Goal: Task Accomplishment & Management: Manage account settings

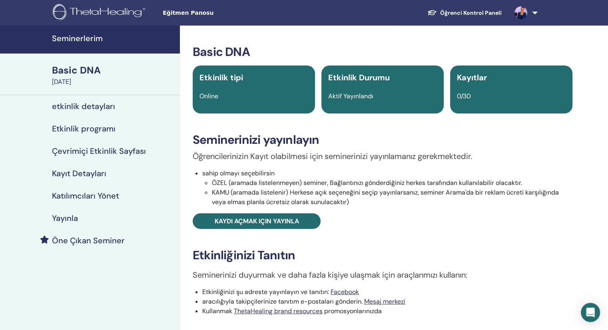
click at [72, 75] on div "Basic DNA" at bounding box center [113, 71] width 123 height 14
click at [87, 108] on h4 "etkinlik detayları" at bounding box center [83, 107] width 63 height 10
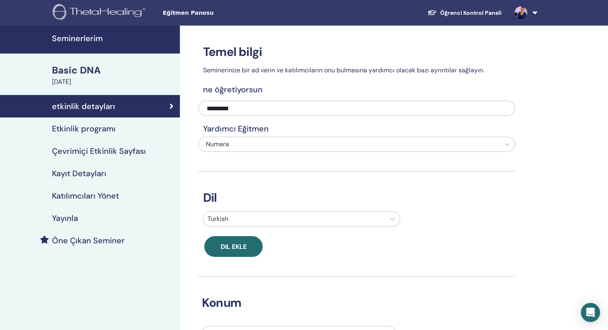
click at [84, 127] on h4 "Etkinlik programı" at bounding box center [84, 129] width 64 height 10
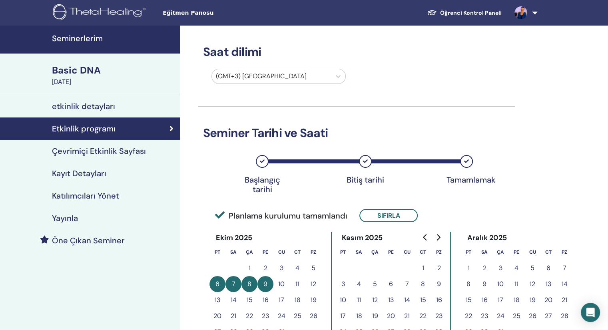
click at [84, 171] on h4 "Kayıt Detayları" at bounding box center [79, 174] width 54 height 10
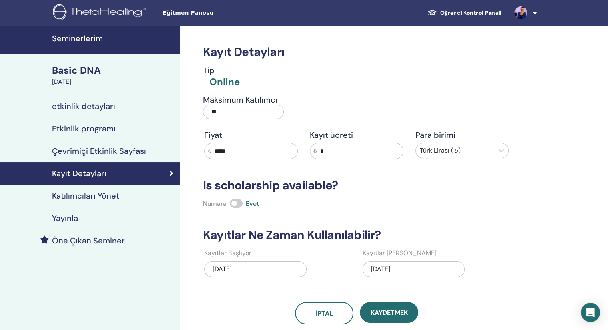
click at [88, 192] on h4 "Katılımcıları Yönet" at bounding box center [85, 196] width 67 height 10
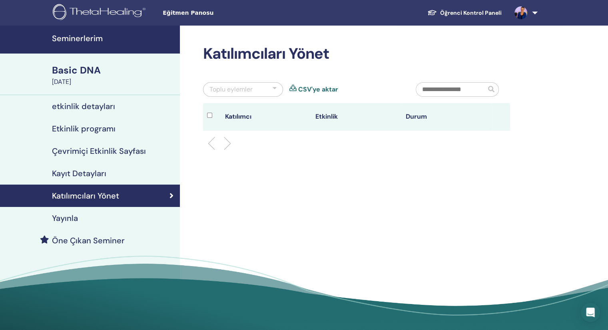
click at [67, 219] on h4 "Yayınla" at bounding box center [65, 218] width 26 height 10
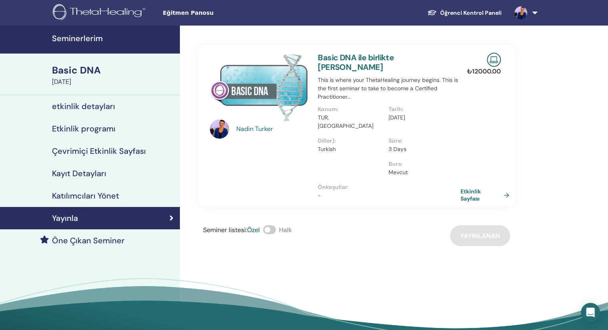
click at [466, 188] on link "Etkinlik Sayfası" at bounding box center [486, 195] width 52 height 14
click at [105, 127] on h4 "Etkinlik programı" at bounding box center [84, 129] width 64 height 10
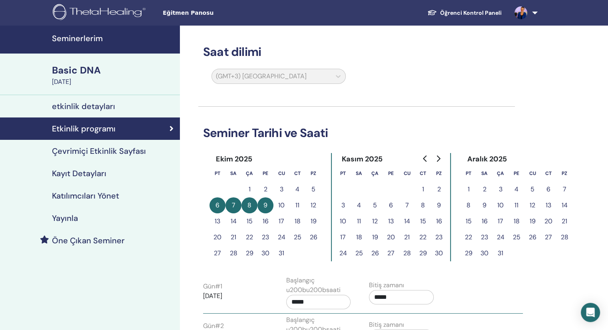
click at [78, 175] on h4 "Kayıt Detayları" at bounding box center [79, 174] width 54 height 10
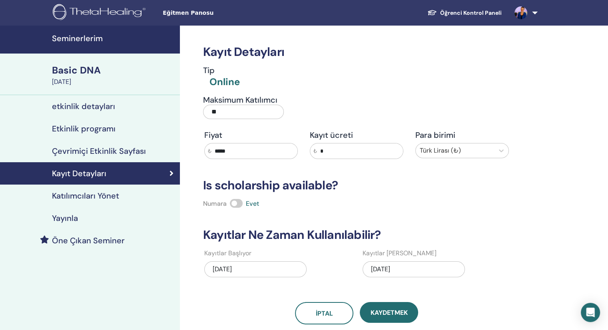
click at [80, 197] on h4 "Katılımcıları Yönet" at bounding box center [85, 196] width 67 height 10
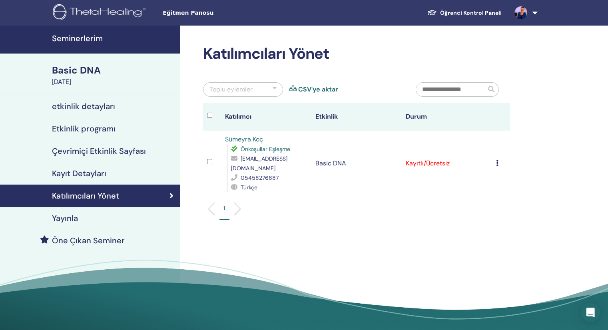
click at [434, 162] on td "Kayıtlı/Ücretsiz" at bounding box center [447, 164] width 90 height 66
click at [498, 163] on icon at bounding box center [497, 163] width 2 height 6
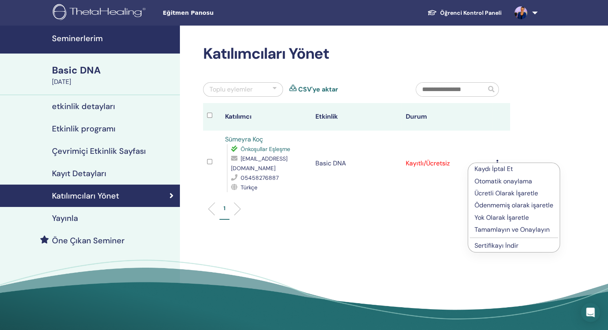
click at [489, 195] on p "Ücretli Olarak İşaretle" at bounding box center [513, 194] width 79 height 10
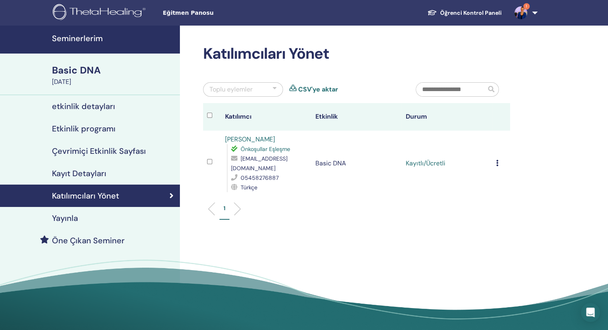
click at [496, 165] on icon at bounding box center [497, 163] width 2 height 6
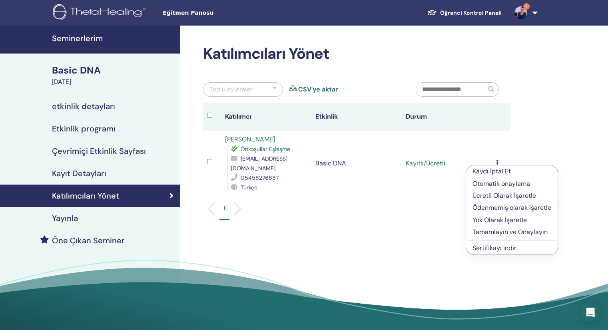
click at [570, 122] on div "Katılımcıları Yönet Toplu eylemler CSV'ye aktar Katılımcı Etkinlik Durum [PERSO…" at bounding box center [382, 183] width 405 height 314
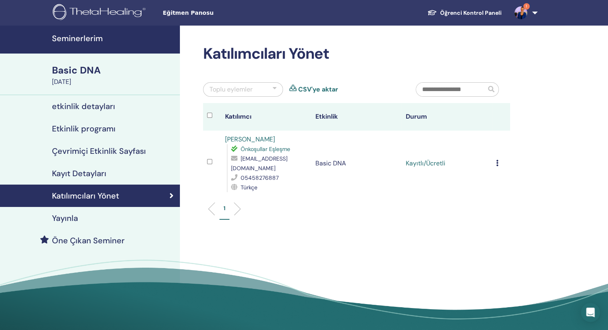
click at [78, 74] on div "Basic DNA" at bounding box center [113, 71] width 123 height 14
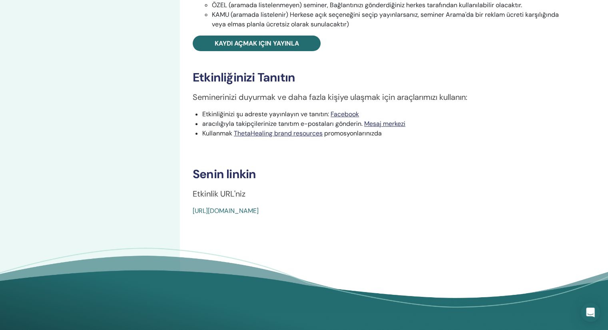
scroll to position [40, 0]
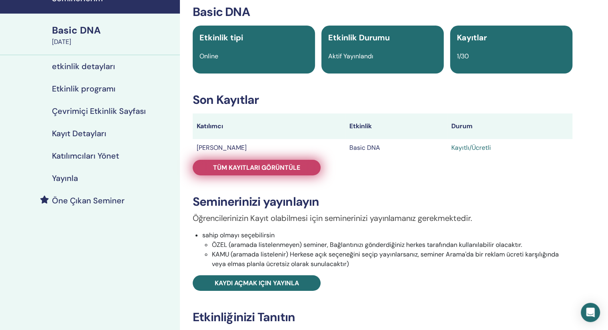
click at [264, 170] on span "Tüm kayıtları görüntüle" at bounding box center [256, 167] width 87 height 8
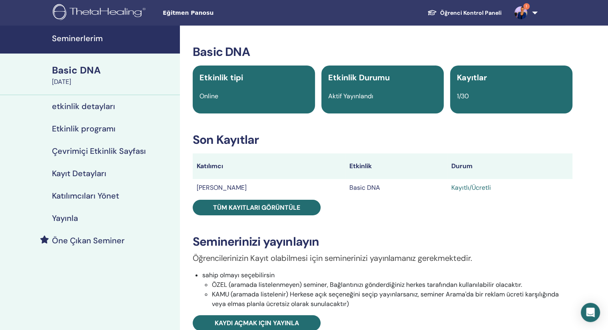
click at [534, 15] on link "1" at bounding box center [524, 13] width 33 height 26
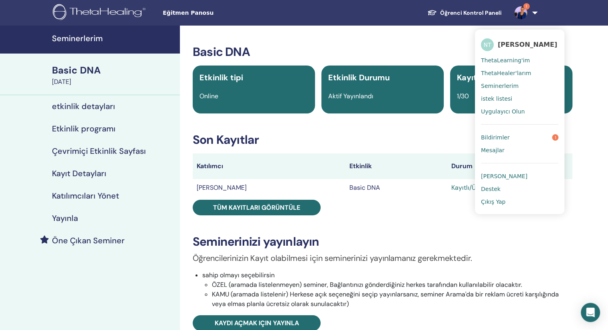
click at [489, 135] on span "Bildirimler" at bounding box center [495, 137] width 29 height 7
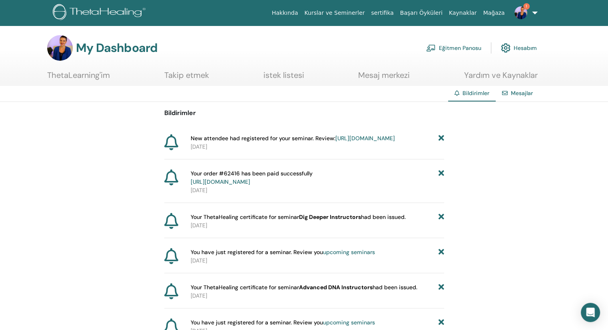
drag, startPoint x: 332, startPoint y: 146, endPoint x: 343, endPoint y: 145, distance: 10.4
click at [335, 142] on link "[URL][DOMAIN_NAME]" at bounding box center [365, 138] width 60 height 7
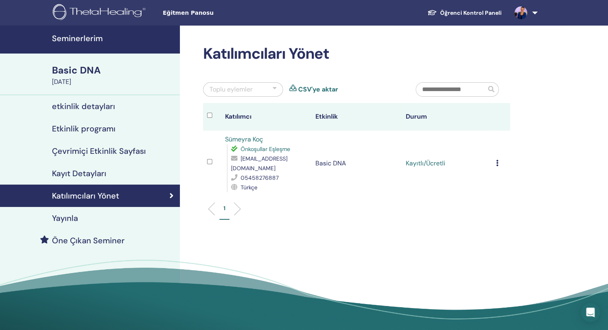
click at [94, 72] on div "Basic DNA" at bounding box center [113, 71] width 123 height 14
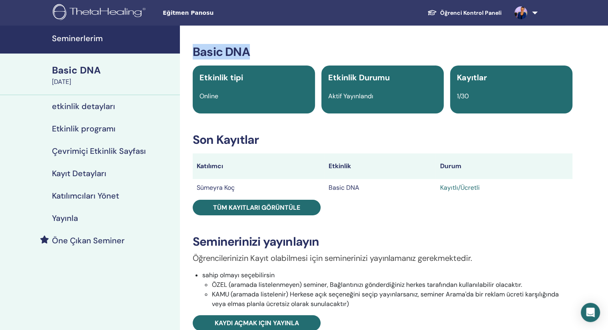
drag, startPoint x: 193, startPoint y: 50, endPoint x: 269, endPoint y: 54, distance: 76.1
click at [269, 54] on h3 "Basic DNA" at bounding box center [383, 52] width 380 height 14
click at [397, 43] on div "Basic DNA Etkinlik tipi Online Etkinlik Durumu Aktif Yayınlandı Kayıtlar 1/30 S…" at bounding box center [382, 317] width 405 height 582
drag, startPoint x: 193, startPoint y: 49, endPoint x: 268, endPoint y: 56, distance: 75.0
click at [268, 56] on h3 "Basic DNA" at bounding box center [383, 52] width 380 height 14
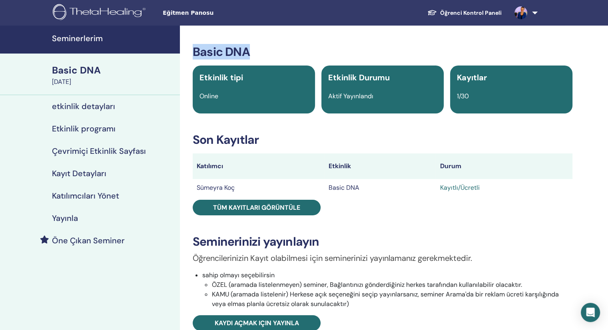
click at [578, 34] on div "Basic DNA Etkinlik tipi Online Etkinlik Durumu Aktif Yayınlandı Kayıtlar 1/30 S…" at bounding box center [382, 317] width 405 height 582
drag, startPoint x: 331, startPoint y: 166, endPoint x: 375, endPoint y: 163, distance: 44.5
click at [375, 163] on th "Etkinlik" at bounding box center [380, 166] width 111 height 26
click at [476, 213] on div "Basic DNA Etkinlik tipi Online Etkinlik Durumu Aktif Yayınlandı Kayıtlar 1/30 S…" at bounding box center [383, 270] width 396 height 451
drag, startPoint x: 354, startPoint y: 166, endPoint x: 321, endPoint y: 174, distance: 33.7
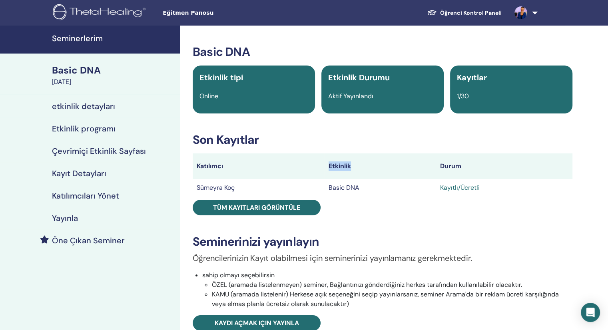
click at [316, 173] on tr "Katılımcı Etkinlik Durum" at bounding box center [383, 166] width 380 height 26
click at [407, 200] on div "Basic DNA Etkinlik tipi Online Etkinlik Durumu Aktif Yayınlandı Kayıtlar 1/30 S…" at bounding box center [383, 270] width 396 height 451
drag, startPoint x: 330, startPoint y: 166, endPoint x: 369, endPoint y: 170, distance: 38.9
click at [369, 170] on th "Etkinlik" at bounding box center [380, 166] width 111 height 26
click at [416, 195] on td "Basic DNA" at bounding box center [380, 188] width 111 height 18
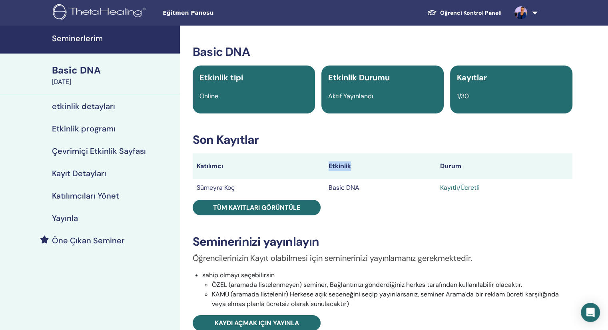
drag, startPoint x: 356, startPoint y: 165, endPoint x: 321, endPoint y: 171, distance: 35.7
click at [321, 171] on tr "Katılımcı Etkinlik Durum" at bounding box center [383, 166] width 380 height 26
click at [403, 225] on div "Basic DNA Etkinlik tipi Online Etkinlik Durumu Aktif Yayınlandı Kayıtlar 1/30 S…" at bounding box center [383, 270] width 396 height 451
drag, startPoint x: 332, startPoint y: 165, endPoint x: 356, endPoint y: 166, distance: 24.0
click at [356, 166] on th "Etkinlik" at bounding box center [380, 166] width 111 height 26
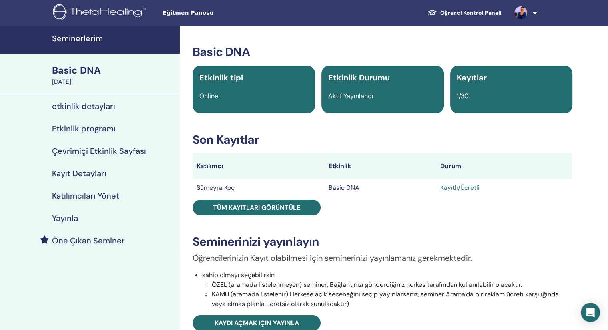
click at [443, 234] on div "Basic DNA Etkinlik tipi Online Etkinlik Durumu Aktif Yayınlandı Kayıtlar 1/30 S…" at bounding box center [383, 270] width 396 height 451
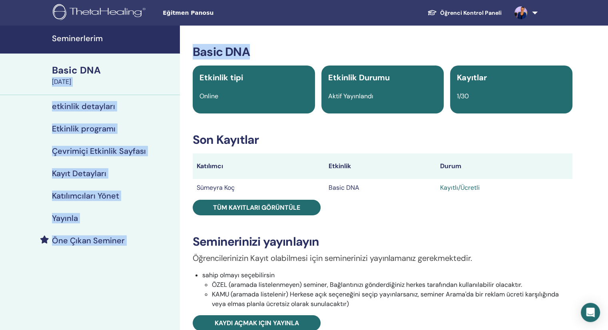
drag, startPoint x: 251, startPoint y: 49, endPoint x: 179, endPoint y: 54, distance: 72.2
click at [179, 54] on div "Seminerlerim Basic DNA October 06, 2025 etkinlik detayları Etkinlik programı Çe…" at bounding box center [304, 317] width 608 height 582
click at [337, 42] on div "Basic DNA Etkinlik tipi Online Etkinlik Durumu Aktif Yayınlandı Kayıtlar 1/30 S…" at bounding box center [382, 317] width 405 height 582
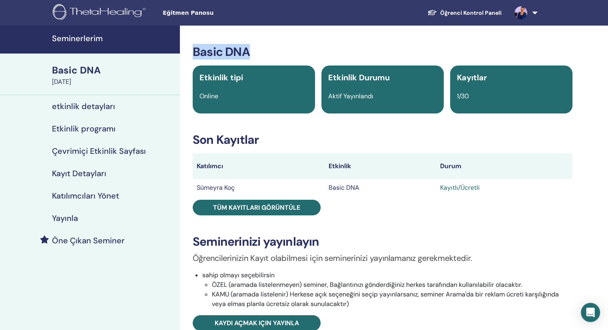
drag, startPoint x: 193, startPoint y: 52, endPoint x: 281, endPoint y: 39, distance: 88.9
click at [281, 39] on div "Basic DNA Etkinlik tipi Online Etkinlik Durumu Aktif Yayınlandı Kayıtlar 1/30 S…" at bounding box center [382, 317] width 405 height 582
click at [291, 40] on div "Basic DNA Etkinlik tipi Online Etkinlik Durumu Aktif Yayınlandı Kayıtlar 1/30 S…" at bounding box center [382, 317] width 405 height 582
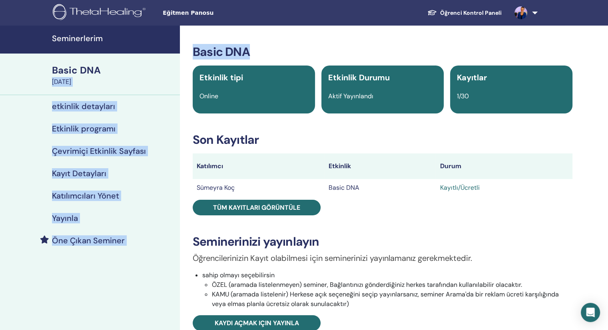
drag, startPoint x: 250, startPoint y: 47, endPoint x: 168, endPoint y: 56, distance: 82.8
click at [168, 56] on div "Seminerlerim Basic DNA October 06, 2025 etkinlik detayları Etkinlik programı Çe…" at bounding box center [304, 317] width 608 height 582
click at [336, 43] on div "Basic DNA Etkinlik tipi Online Etkinlik Durumu Aktif Yayınlandı Kayıtlar 1/30 S…" at bounding box center [382, 317] width 405 height 582
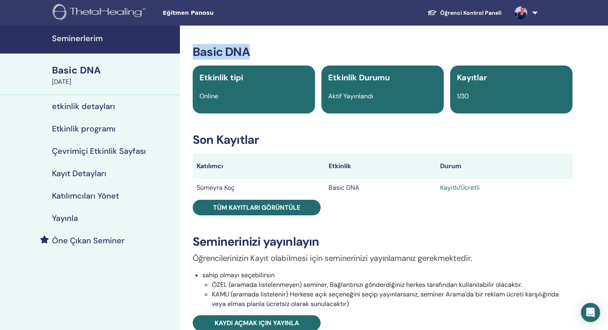
drag, startPoint x: 194, startPoint y: 50, endPoint x: 259, endPoint y: 50, distance: 65.1
click at [259, 50] on h3 "Basic DNA" at bounding box center [383, 52] width 380 height 14
click at [280, 39] on div "Basic DNA Etkinlik tipi Online Etkinlik Durumu Aktif Yayınlandı Kayıtlar 1/30 S…" at bounding box center [382, 317] width 405 height 582
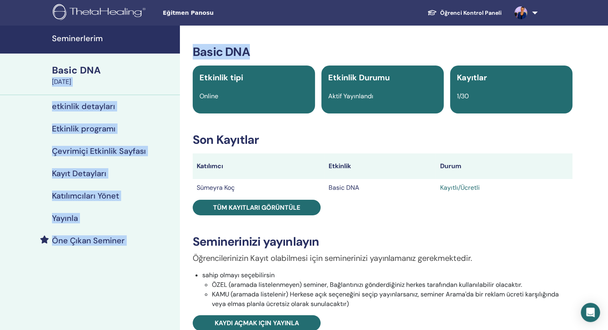
drag, startPoint x: 251, startPoint y: 50, endPoint x: 173, endPoint y: 58, distance: 78.8
click at [173, 58] on div "Seminerlerim Basic DNA October 06, 2025 etkinlik detayları Etkinlik programı Çe…" at bounding box center [304, 317] width 608 height 582
click at [267, 42] on div "Basic DNA Etkinlik tipi Online Etkinlik Durumu Aktif Yayınlandı Kayıtlar 1/30 S…" at bounding box center [382, 317] width 405 height 582
drag, startPoint x: 250, startPoint y: 48, endPoint x: 173, endPoint y: 58, distance: 78.1
click at [173, 58] on div "Seminerlerim Basic DNA October 06, 2025 etkinlik detayları Etkinlik programı Çe…" at bounding box center [304, 317] width 608 height 582
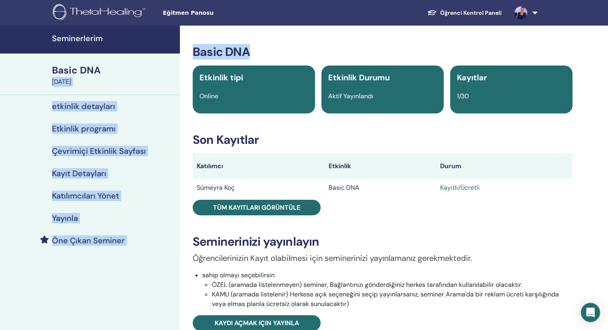
click at [549, 47] on h3 "Basic DNA" at bounding box center [383, 52] width 380 height 14
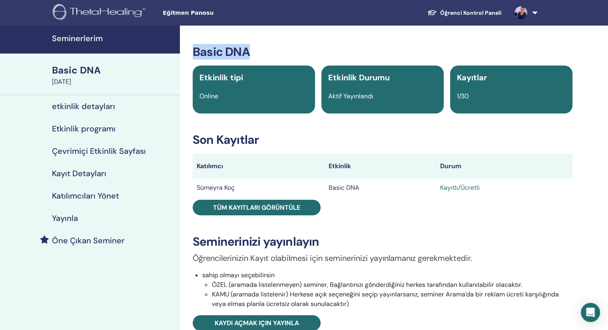
drag, startPoint x: 195, startPoint y: 54, endPoint x: 271, endPoint y: 52, distance: 76.4
click at [271, 52] on h3 "Basic DNA" at bounding box center [383, 52] width 380 height 14
click at [276, 49] on h3 "Basic DNA" at bounding box center [383, 52] width 380 height 14
drag, startPoint x: 251, startPoint y: 50, endPoint x: 187, endPoint y: 50, distance: 64.7
click at [187, 50] on div "Basic DNA Etkinlik tipi Online Etkinlik Durumu Aktif Yayınlandı Kayıtlar 1/30 S…" at bounding box center [383, 270] width 396 height 451
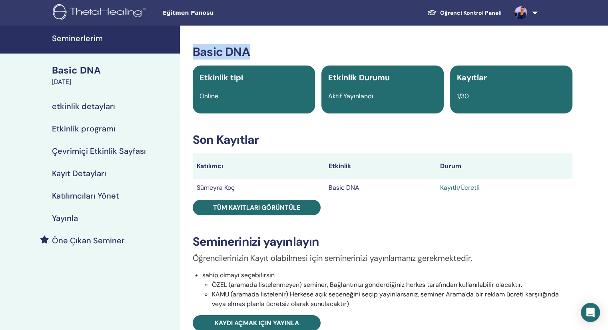
click at [267, 48] on h3 "Basic DNA" at bounding box center [383, 52] width 380 height 14
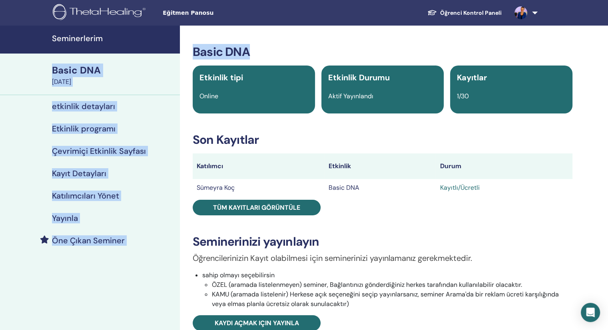
drag, startPoint x: 249, startPoint y: 50, endPoint x: 153, endPoint y: 50, distance: 95.9
click at [153, 50] on div "Seminerlerim Basic DNA October 06, 2025 etkinlik detayları Etkinlik programı Çe…" at bounding box center [304, 317] width 608 height 582
click at [323, 47] on h3 "Basic DNA" at bounding box center [383, 52] width 380 height 14
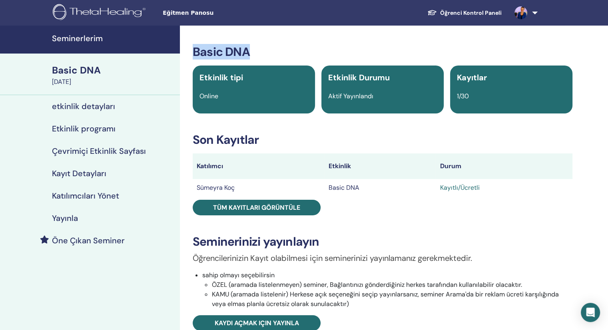
drag, startPoint x: 248, startPoint y: 52, endPoint x: 187, endPoint y: 56, distance: 61.7
click at [187, 56] on div "Basic DNA Etkinlik tipi Online Etkinlik Durumu Aktif Yayınlandı Kayıtlar 1/30 S…" at bounding box center [383, 270] width 396 height 451
click at [334, 30] on div "Basic DNA Etkinlik tipi Online Etkinlik Durumu Aktif Yayınlandı Kayıtlar 1/30 S…" at bounding box center [382, 317] width 405 height 582
drag, startPoint x: 195, startPoint y: 51, endPoint x: 280, endPoint y: 47, distance: 85.2
click at [280, 47] on h3 "Basic DNA" at bounding box center [383, 52] width 380 height 14
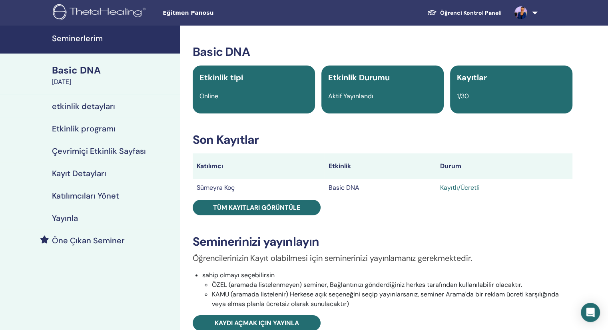
click at [600, 131] on div "Seminerlerim Basic DNA October 06, 2025 etkinlik detayları Etkinlik programı Çe…" at bounding box center [304, 317] width 608 height 582
drag, startPoint x: 195, startPoint y: 52, endPoint x: 275, endPoint y: 53, distance: 79.6
click at [275, 53] on h3 "Basic DNA" at bounding box center [383, 52] width 380 height 14
click at [595, 33] on div "Seminerlerim Basic DNA October 06, 2025 etkinlik detayları Etkinlik programı Çe…" at bounding box center [304, 317] width 608 height 582
